Goal: Find specific page/section: Find specific page/section

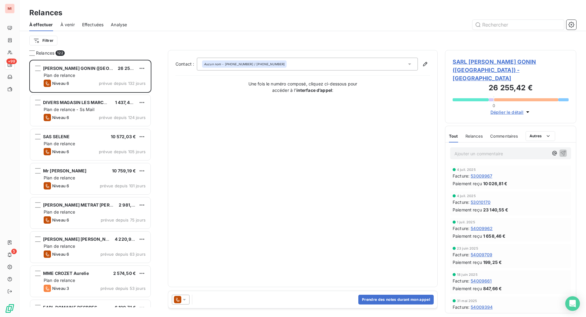
scroll to position [242, 117]
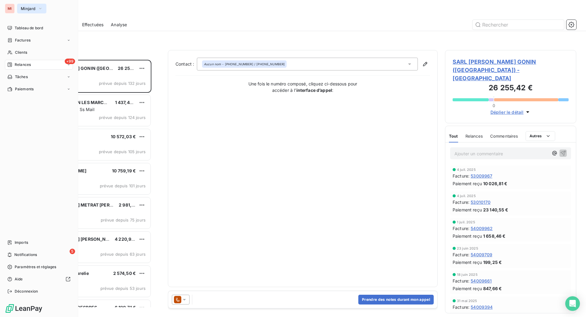
click at [32, 11] on span "Minjard" at bounding box center [28, 8] width 15 height 5
click at [35, 9] on span "Minjard" at bounding box center [28, 8] width 15 height 5
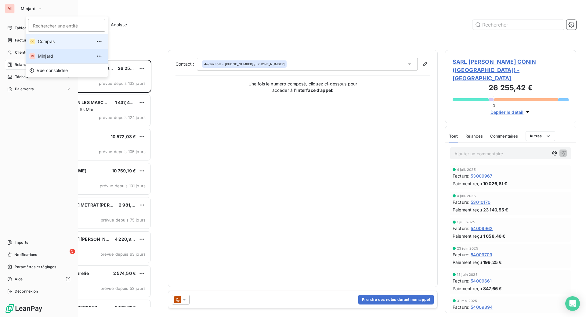
click at [48, 45] on span "Compas" at bounding box center [65, 41] width 54 height 6
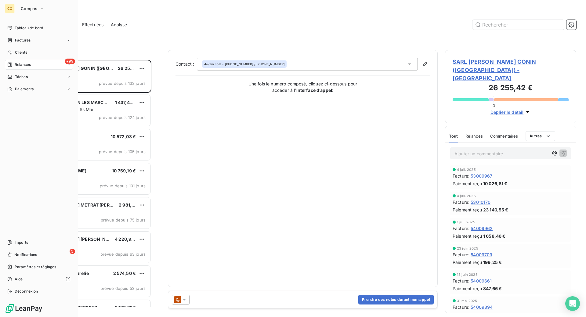
scroll to position [242, 117]
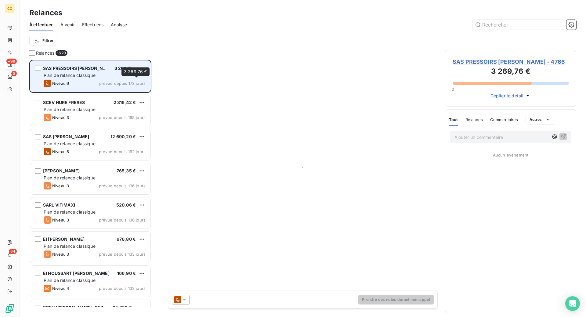
scroll to position [242, 117]
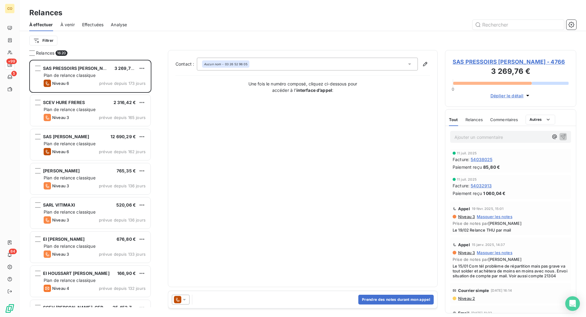
click at [104, 28] on span "Effectuées" at bounding box center [93, 25] width 22 height 6
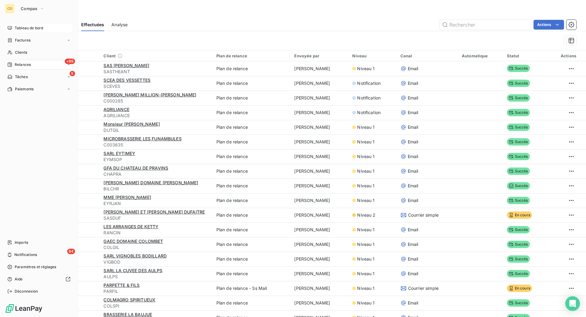
click at [36, 31] on span "Tableau de bord" at bounding box center [29, 27] width 28 height 5
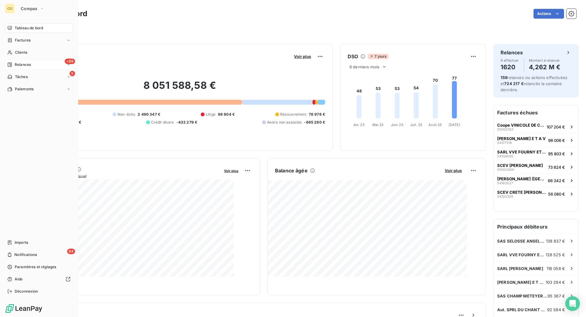
click at [24, 67] on span "Relances" at bounding box center [23, 64] width 16 height 5
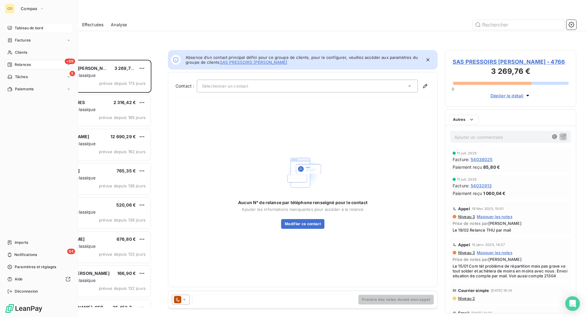
scroll to position [242, 117]
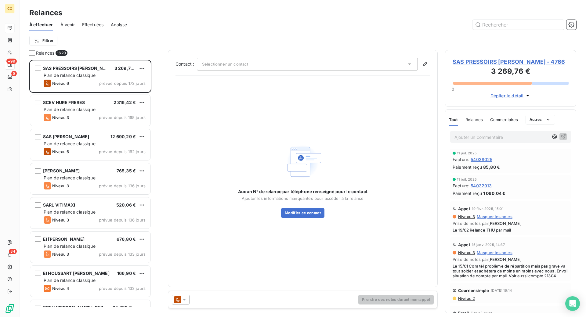
click at [75, 28] on span "À venir" at bounding box center [67, 25] width 14 height 6
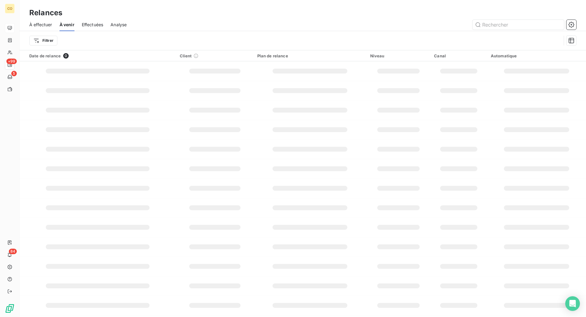
click at [103, 28] on span "Effectuées" at bounding box center [93, 25] width 22 height 6
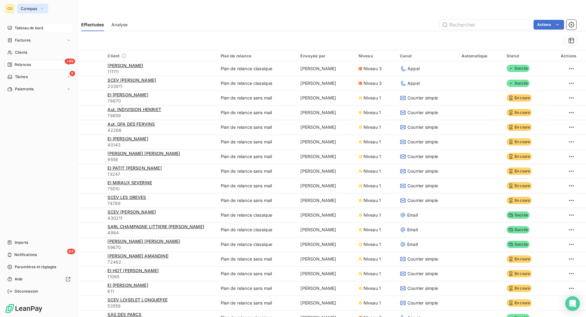
click at [37, 11] on span "Compas" at bounding box center [29, 8] width 16 height 5
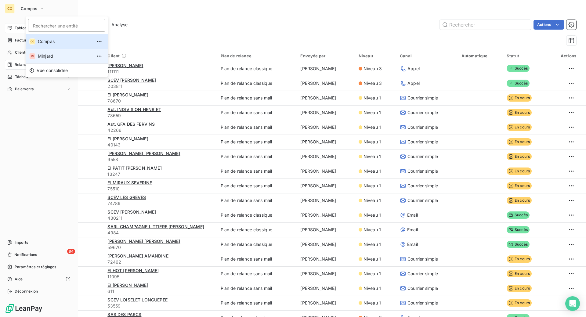
click at [47, 59] on span "Minjard" at bounding box center [65, 56] width 54 height 6
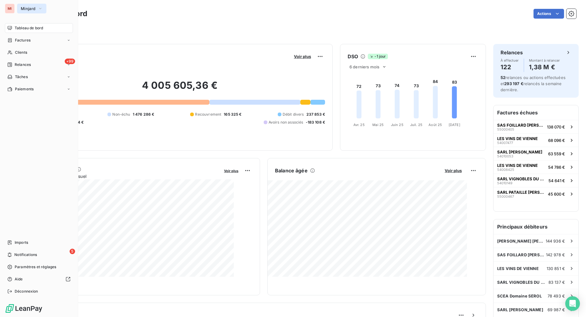
click at [34, 11] on span "Minjard" at bounding box center [28, 8] width 15 height 5
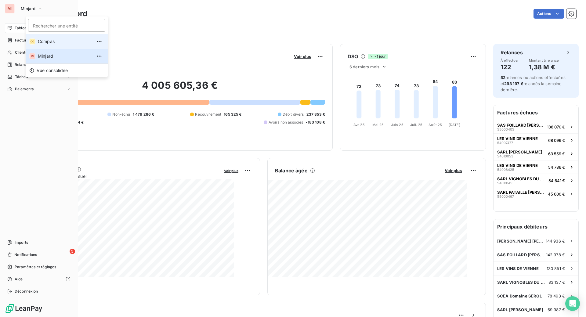
click at [44, 45] on span "Compas" at bounding box center [65, 41] width 54 height 6
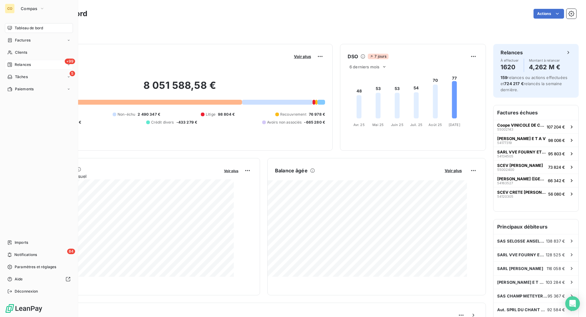
click at [28, 67] on span "Relances" at bounding box center [23, 64] width 16 height 5
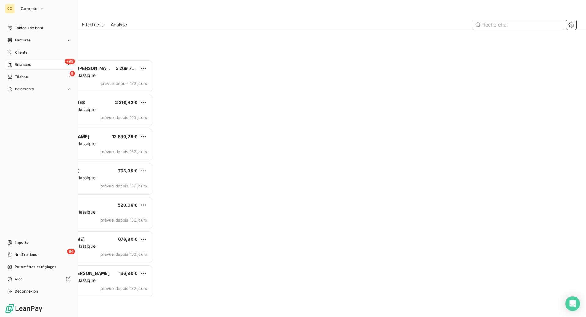
scroll to position [242, 117]
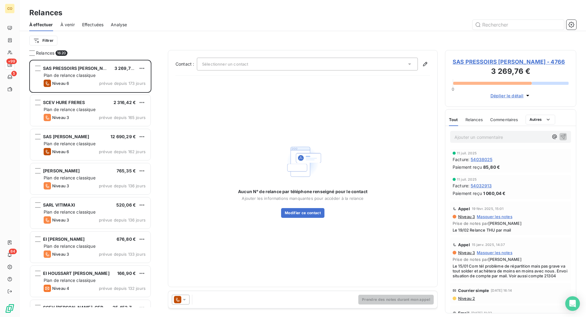
click at [104, 28] on span "Effectuées" at bounding box center [93, 25] width 22 height 6
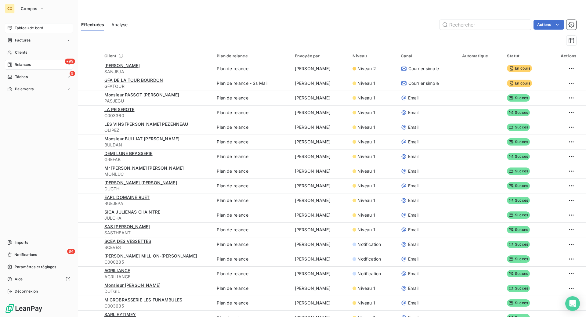
click at [26, 33] on div "Tableau de bord" at bounding box center [39, 28] width 68 height 10
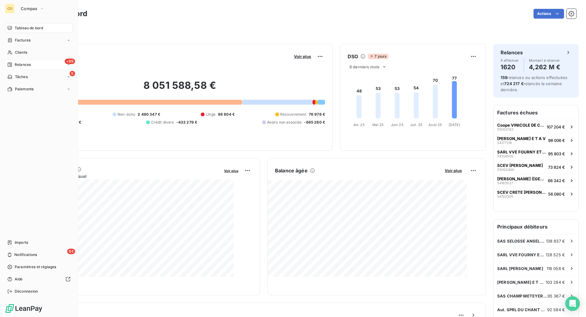
click at [24, 67] on span "Relances" at bounding box center [23, 64] width 16 height 5
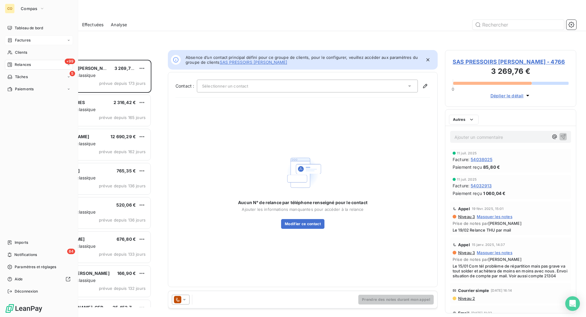
scroll to position [242, 117]
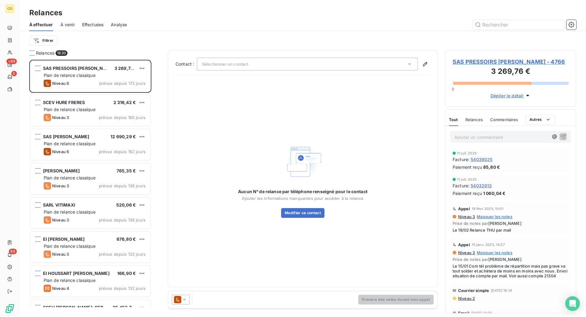
click at [104, 28] on span "Effectuées" at bounding box center [93, 25] width 22 height 6
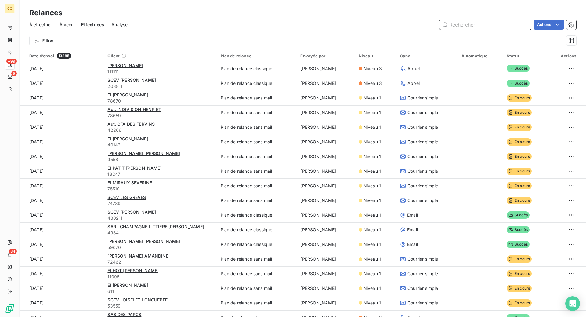
click at [52, 28] on span "À effectuer" at bounding box center [40, 25] width 23 height 6
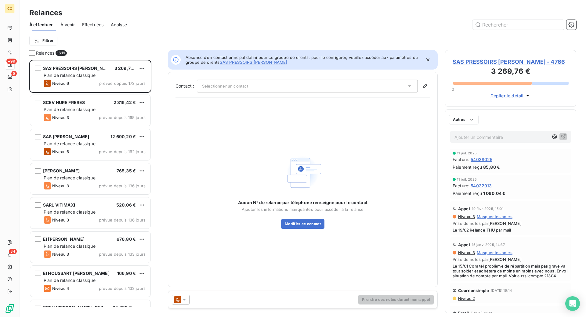
scroll to position [242, 117]
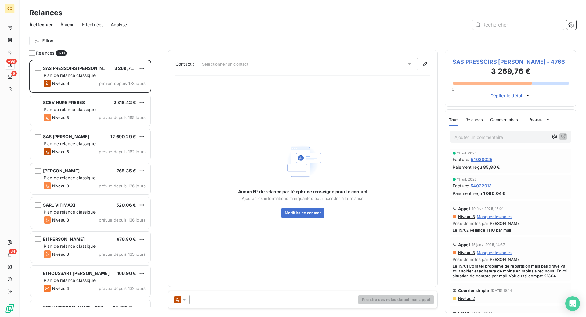
click at [104, 28] on span "Effectuées" at bounding box center [93, 25] width 22 height 6
